Goal: Find specific page/section: Find specific page/section

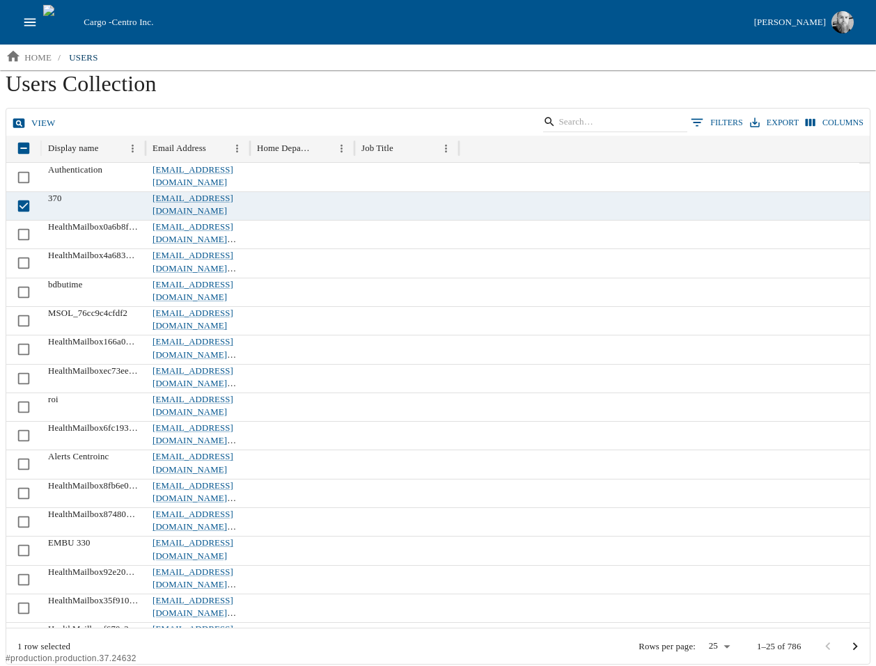
click at [19, 125] on icon at bounding box center [19, 123] width 14 height 14
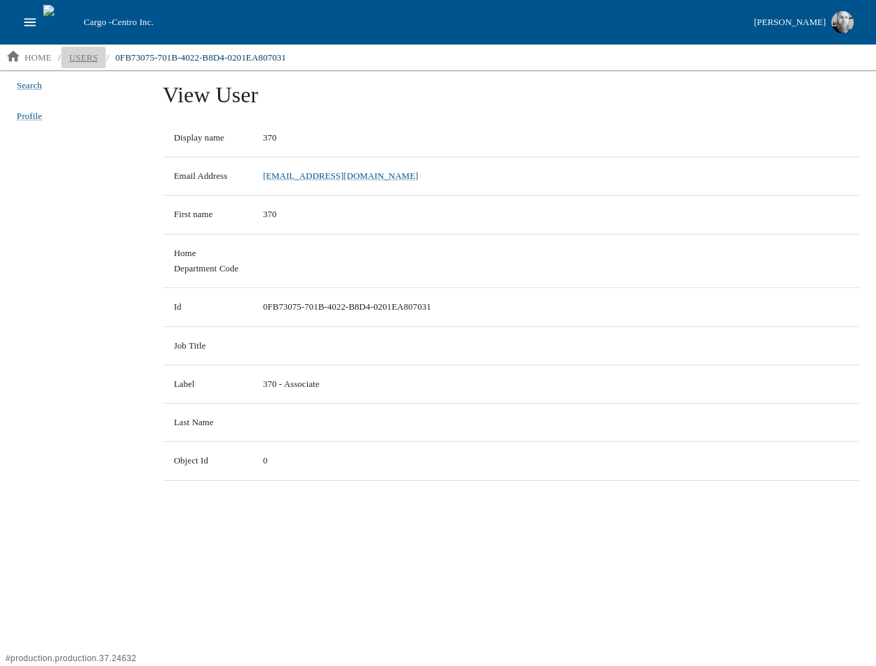
click at [82, 59] on p "users" at bounding box center [83, 58] width 29 height 14
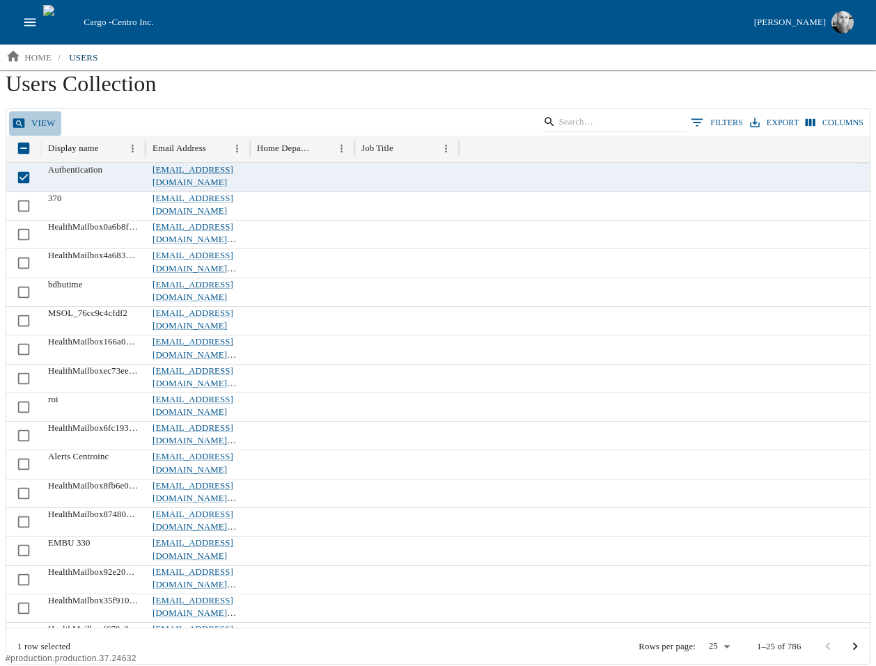
click at [48, 120] on link "View" at bounding box center [35, 123] width 52 height 24
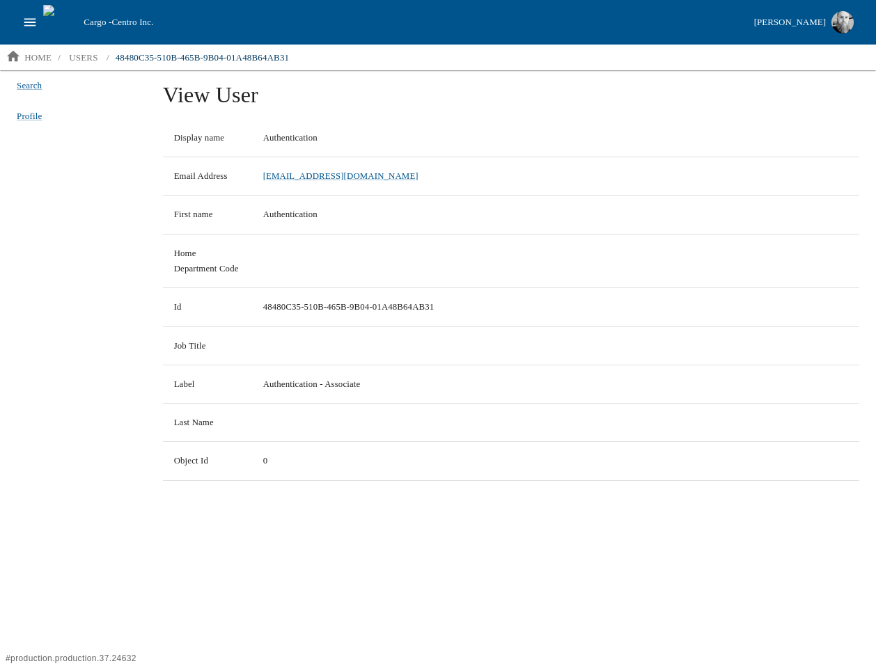
click at [42, 127] on li "Profile" at bounding box center [73, 116] width 135 height 31
click at [31, 117] on span "Profile" at bounding box center [29, 116] width 25 height 14
